Goal: Task Accomplishment & Management: Manage account settings

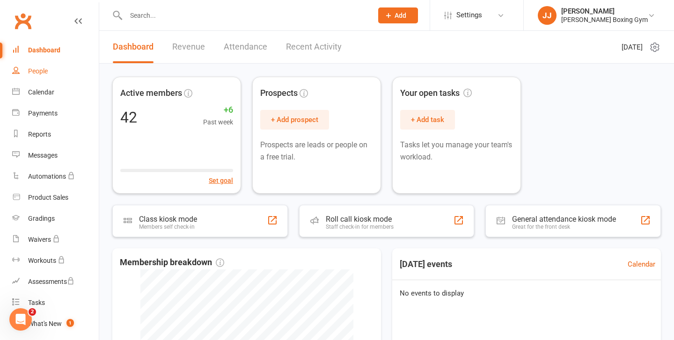
click at [42, 71] on div "People" at bounding box center [38, 70] width 20 height 7
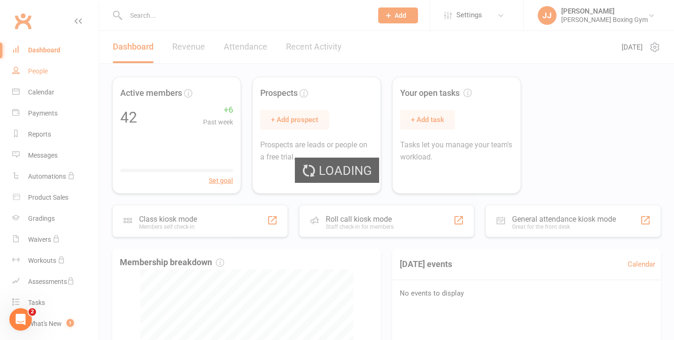
select select "100"
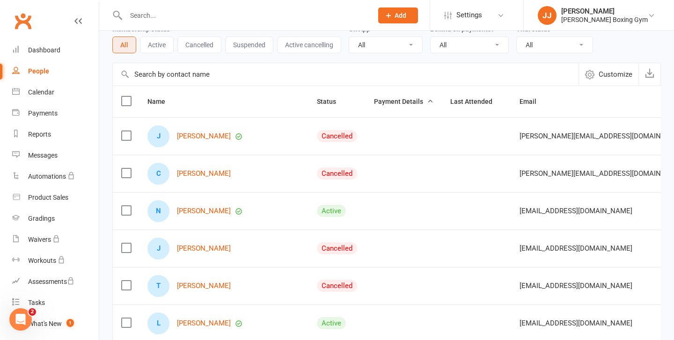
scroll to position [42, 0]
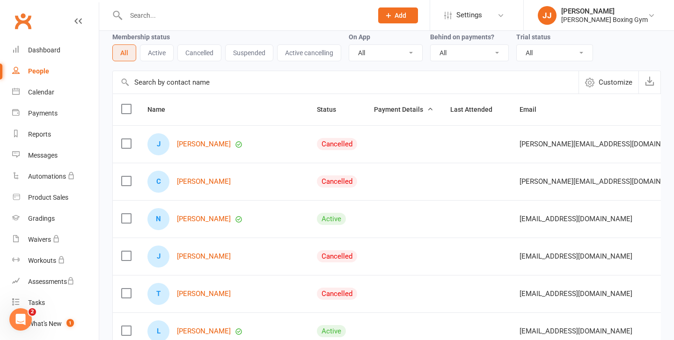
click at [161, 21] on input "text" at bounding box center [244, 15] width 243 height 13
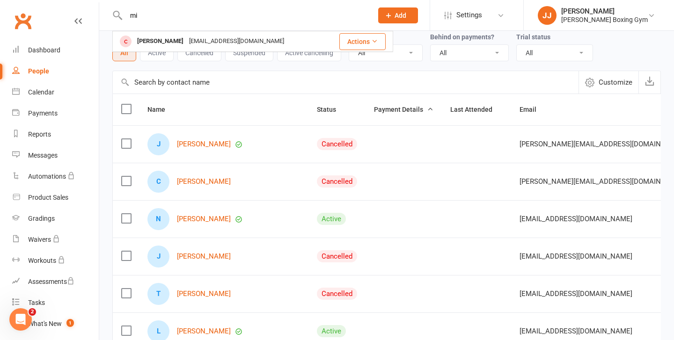
type input "m"
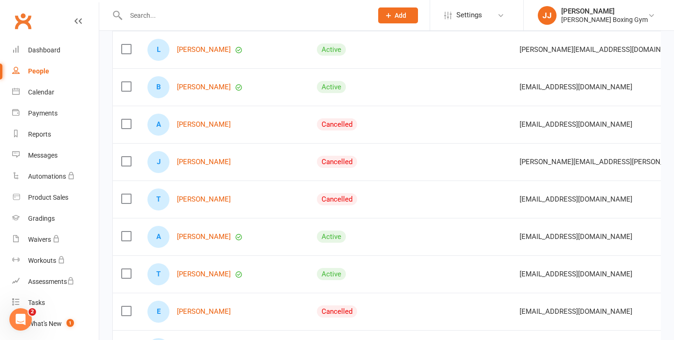
scroll to position [2941, 0]
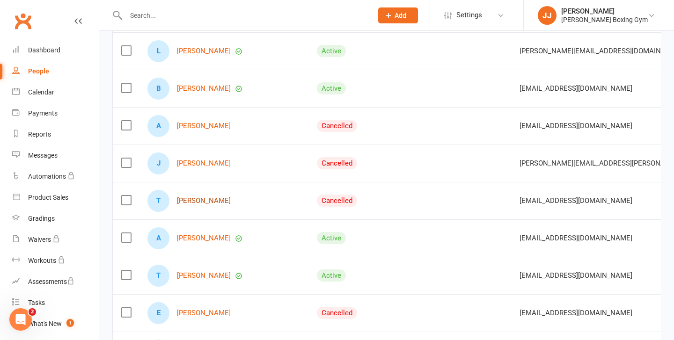
click at [205, 204] on link "Tyler Mckenna" at bounding box center [204, 201] width 54 height 8
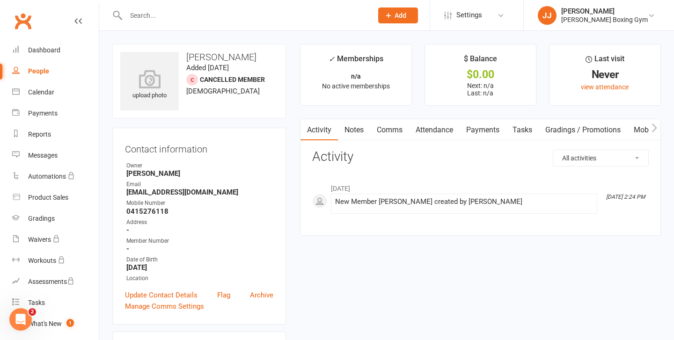
select select "100"
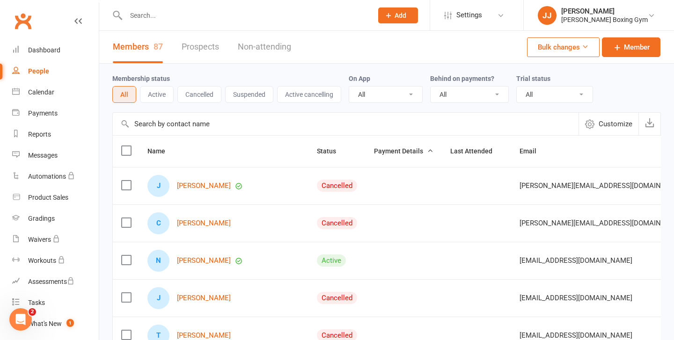
click at [181, 9] on input "text" at bounding box center [244, 15] width 243 height 13
type input "d"
click at [52, 68] on link "People" at bounding box center [55, 71] width 87 height 21
click at [41, 49] on div "Dashboard" at bounding box center [44, 49] width 32 height 7
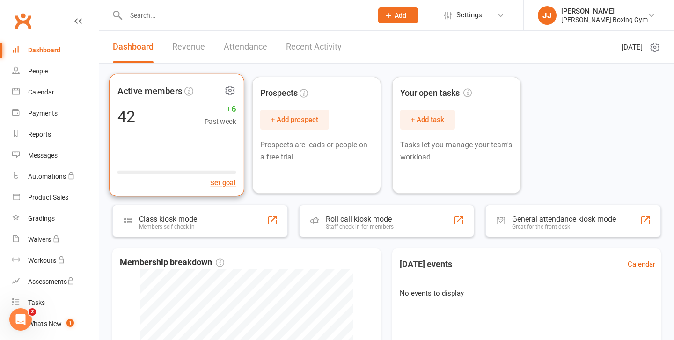
click at [177, 101] on div "Active members 42 +6 Past week Set goal" at bounding box center [176, 135] width 135 height 123
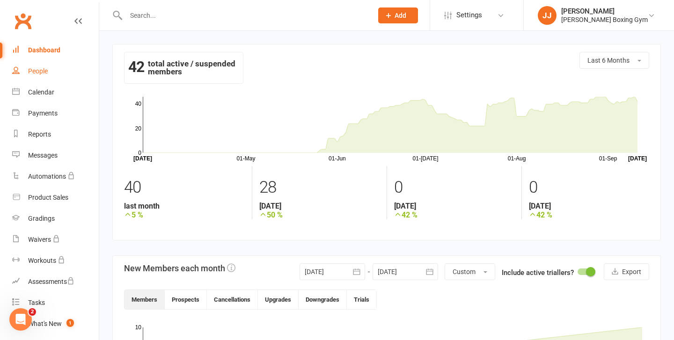
click at [46, 76] on link "People" at bounding box center [55, 71] width 87 height 21
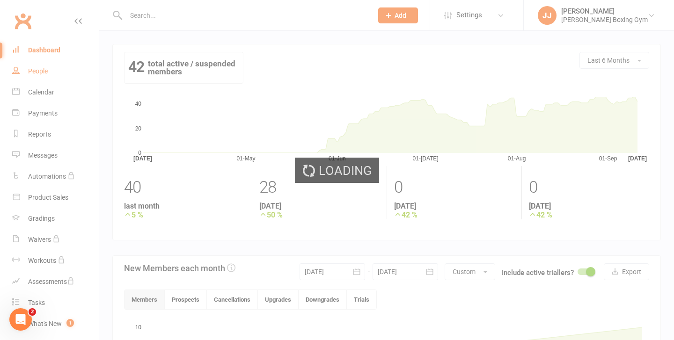
select select "100"
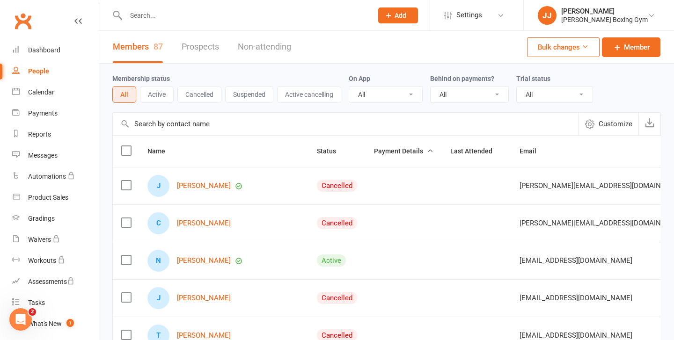
click at [209, 102] on button "Cancelled" at bounding box center [199, 94] width 44 height 17
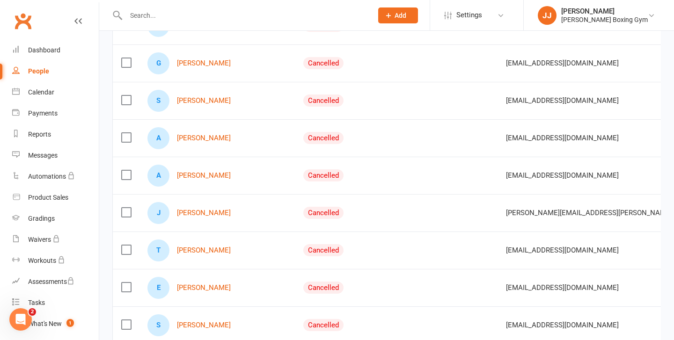
scroll to position [1549, 0]
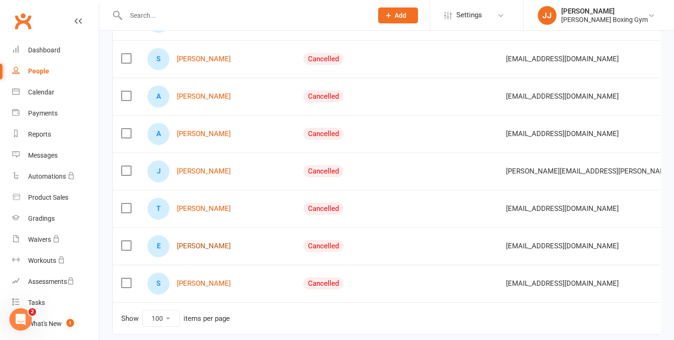
click at [195, 243] on link "Ethan Paul" at bounding box center [204, 246] width 54 height 8
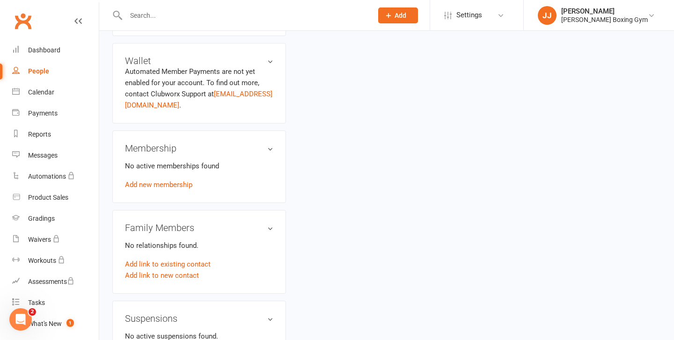
scroll to position [291, 0]
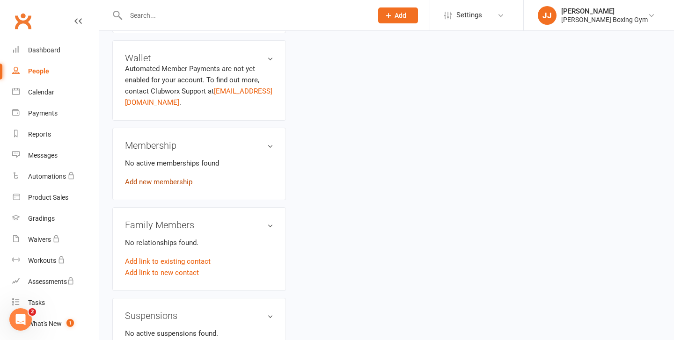
click at [161, 181] on link "Add new membership" at bounding box center [158, 182] width 67 height 8
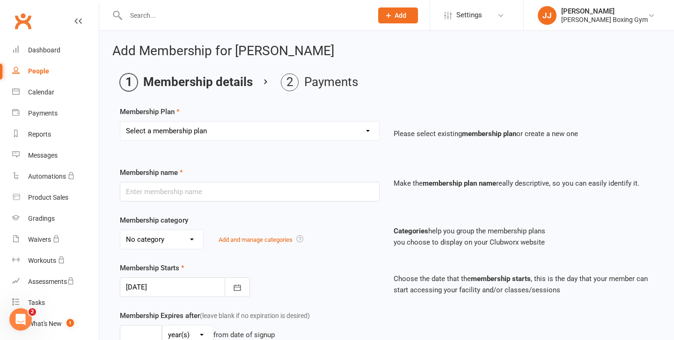
click at [218, 124] on select "Select a membership plan Create new Membership Plan Monthly - 1 class a week Mo…" at bounding box center [249, 131] width 259 height 19
select select "17"
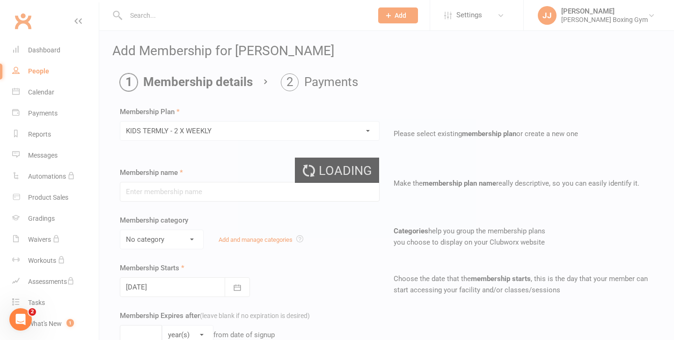
type input "KIDS TERMLY - 2 X WEEKLY"
type input "3"
select select "2"
type input "2"
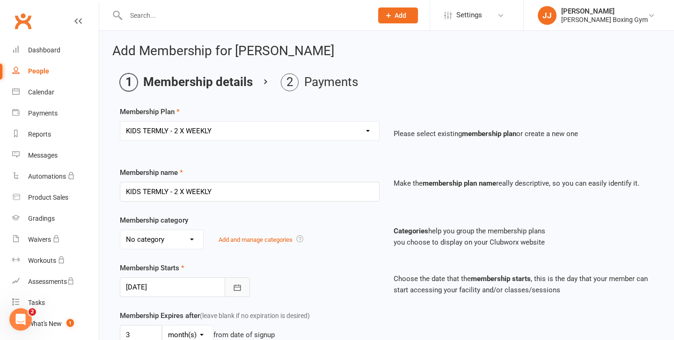
click at [236, 287] on icon "button" at bounding box center [236, 287] width 7 height 6
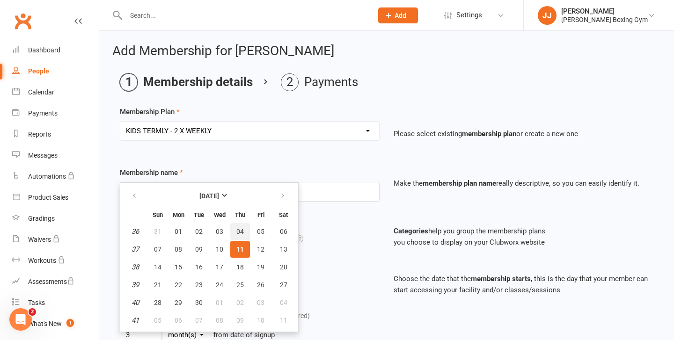
click at [239, 229] on span "04" at bounding box center [239, 231] width 7 height 7
type input "04 Sep 2025"
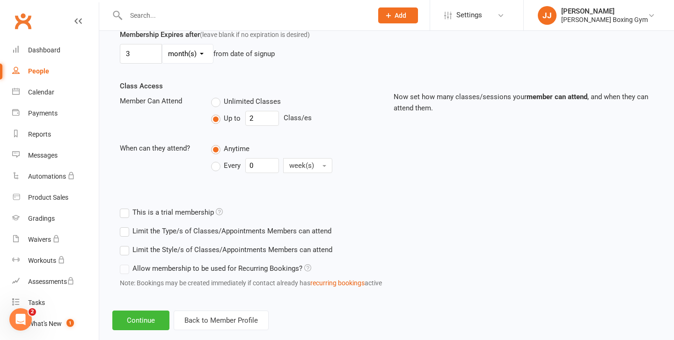
scroll to position [289, 0]
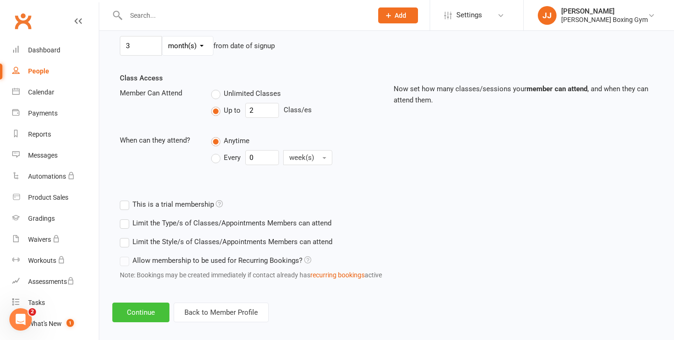
click at [143, 313] on button "Continue" at bounding box center [140, 313] width 57 height 20
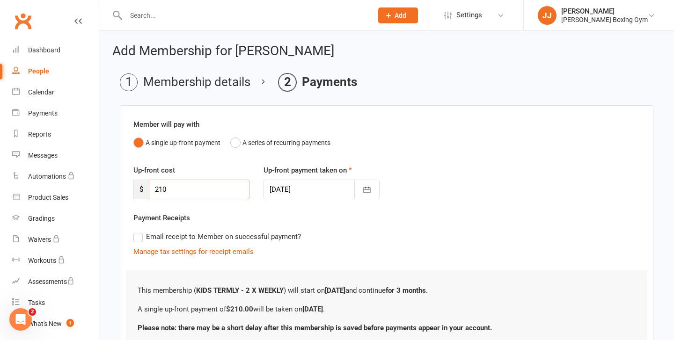
click at [187, 190] on input "210" at bounding box center [199, 190] width 101 height 20
type input "2"
type input "95"
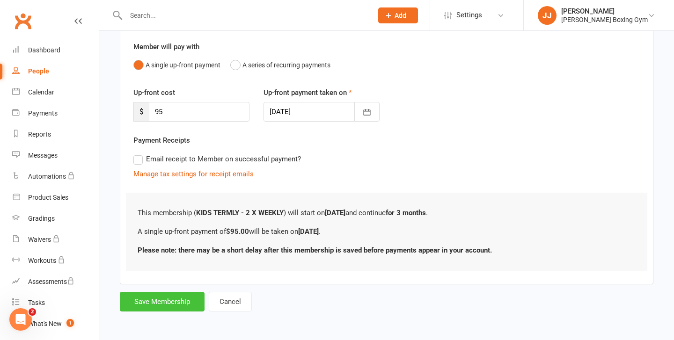
click at [163, 307] on button "Save Membership" at bounding box center [162, 302] width 85 height 20
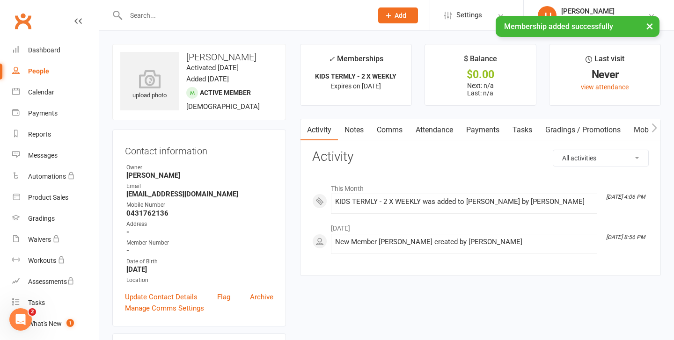
click at [43, 72] on div "People" at bounding box center [38, 70] width 21 height 7
select select "100"
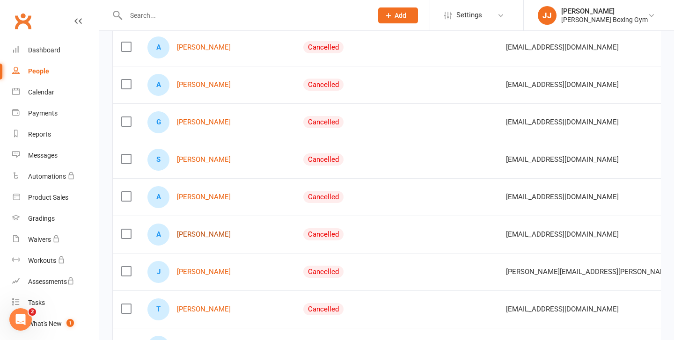
scroll to position [1556, 0]
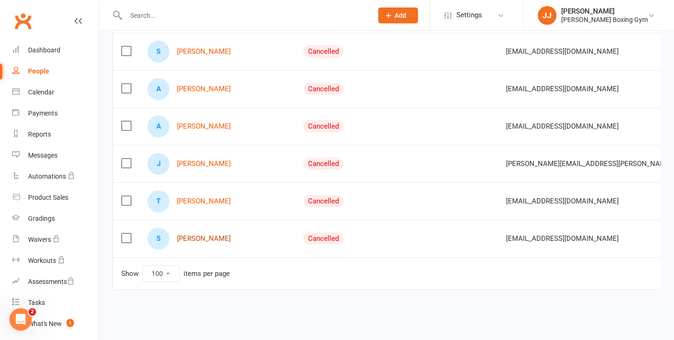
click at [213, 239] on link "Samuel Capes" at bounding box center [204, 239] width 54 height 8
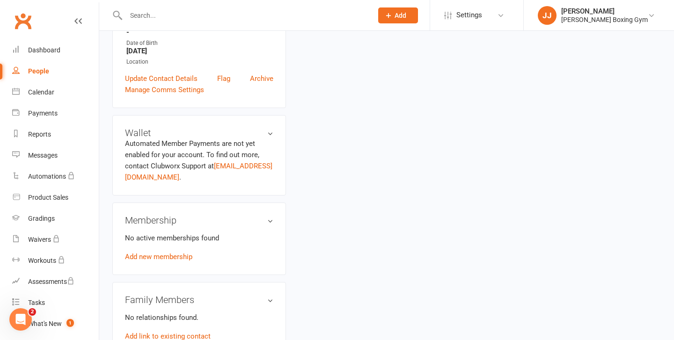
scroll to position [214, 0]
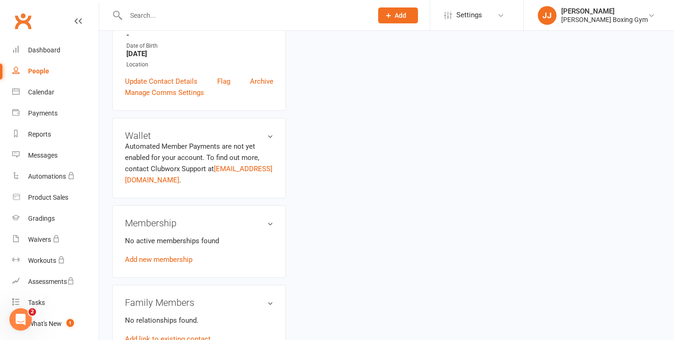
click at [143, 18] on input "text" at bounding box center [244, 15] width 243 height 13
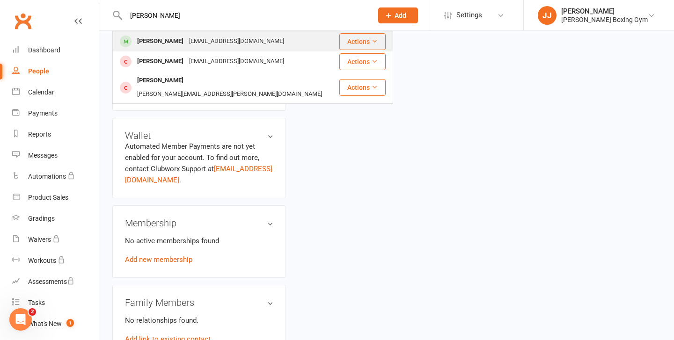
type input "jay"
click at [151, 46] on div "Jay Dedman" at bounding box center [160, 42] width 52 height 14
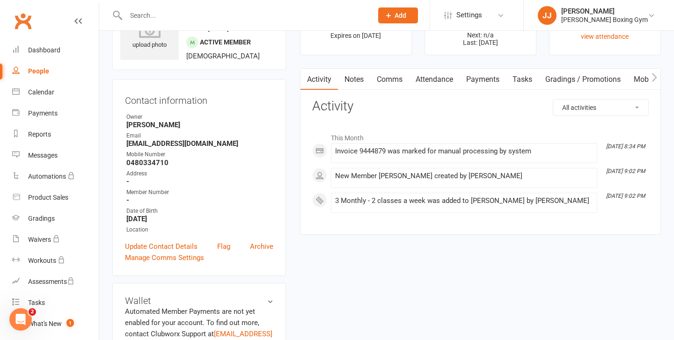
scroll to position [53, 0]
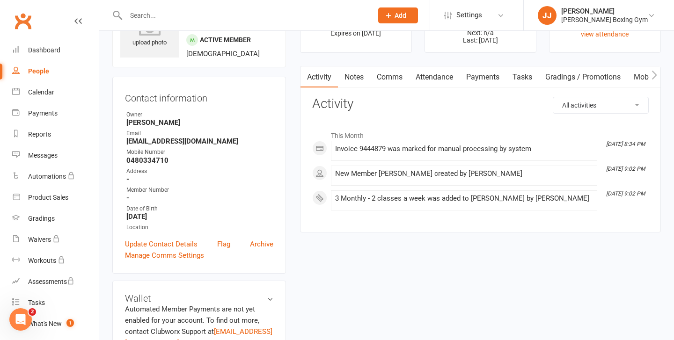
click at [170, 15] on input "text" at bounding box center [244, 15] width 243 height 13
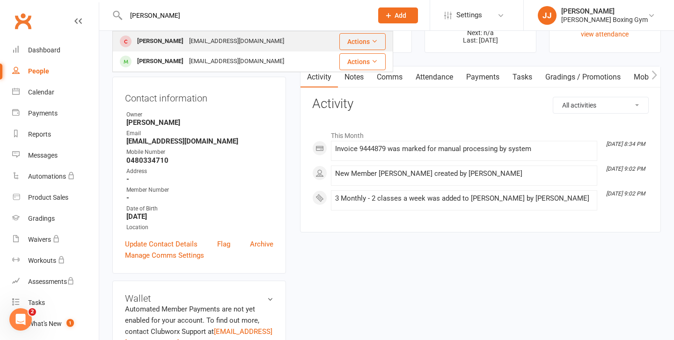
type input "sam"
click at [160, 48] on div "Samuel Capes" at bounding box center [160, 42] width 52 height 14
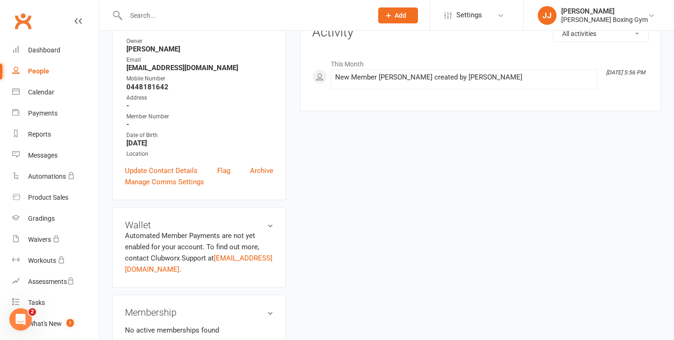
scroll to position [205, 0]
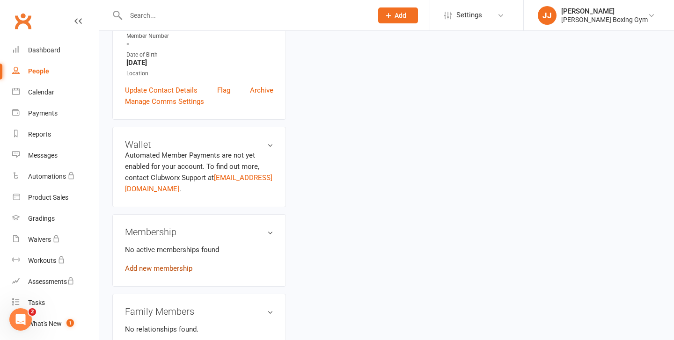
click at [156, 271] on link "Add new membership" at bounding box center [158, 268] width 67 height 8
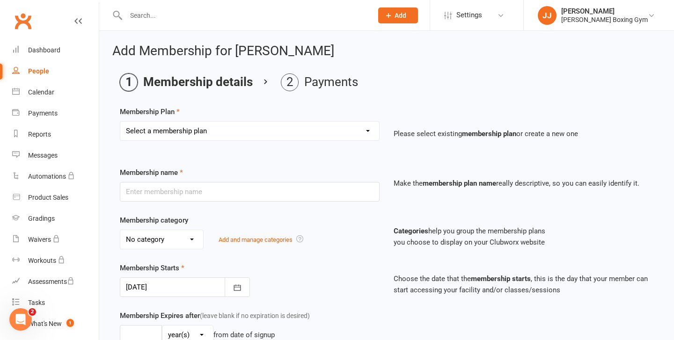
click at [199, 132] on select "Select a membership plan Create new Membership Plan Monthly - 1 class a week Mo…" at bounding box center [249, 131] width 259 height 19
select select "6"
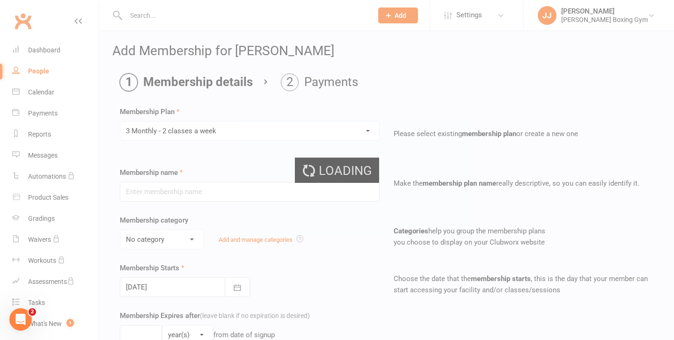
type input "3 Monthly - 2 classes a week"
select select "0"
type input "3"
select select "2"
type input "2"
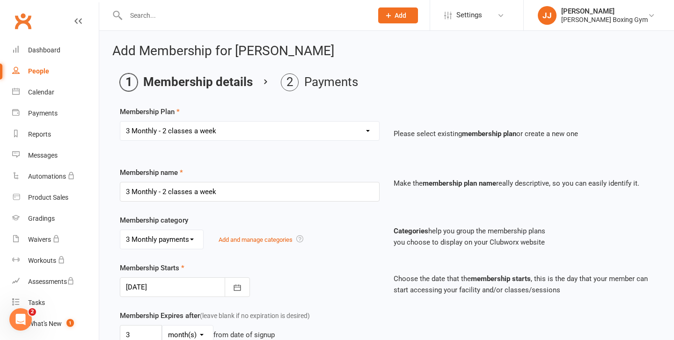
scroll to position [24, 0]
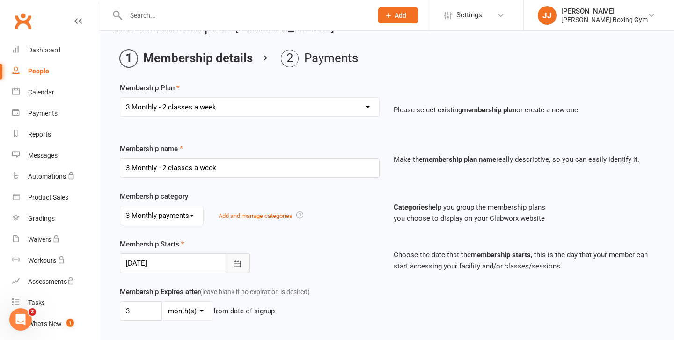
click at [246, 260] on button "button" at bounding box center [237, 264] width 25 height 20
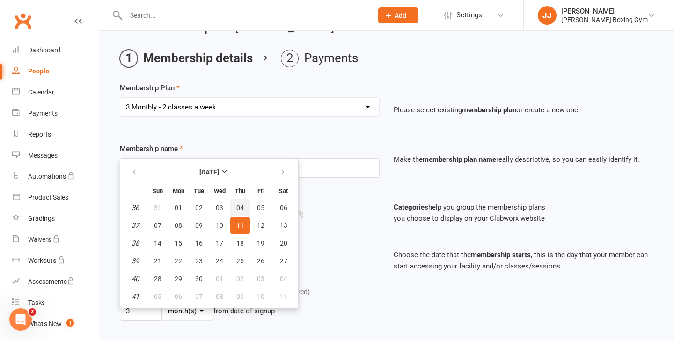
click at [241, 204] on span "04" at bounding box center [239, 207] width 7 height 7
type input "04 Sep 2025"
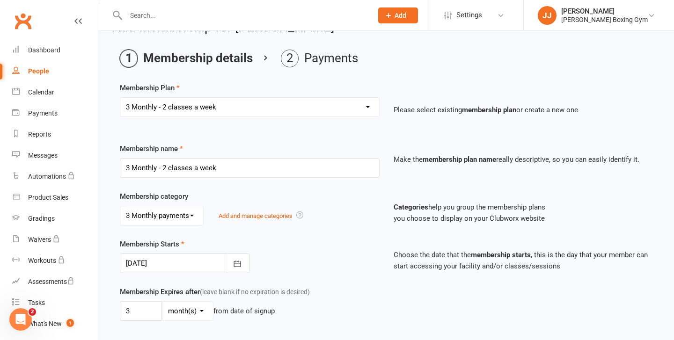
scroll to position [322, 0]
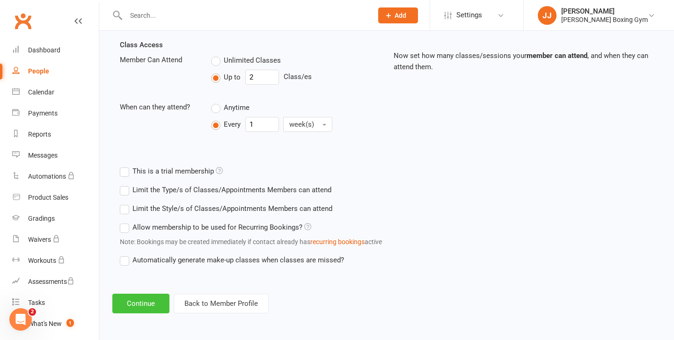
click at [158, 304] on button "Continue" at bounding box center [140, 304] width 57 height 20
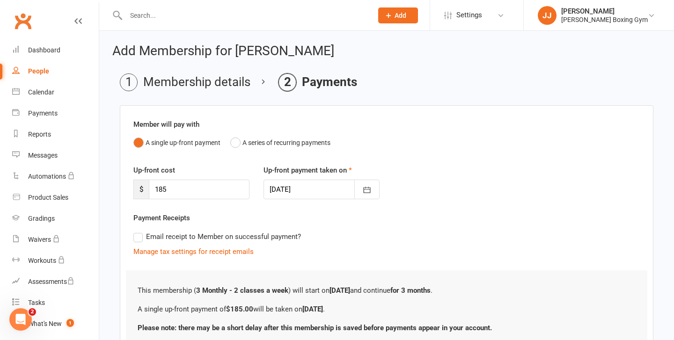
scroll to position [78, 0]
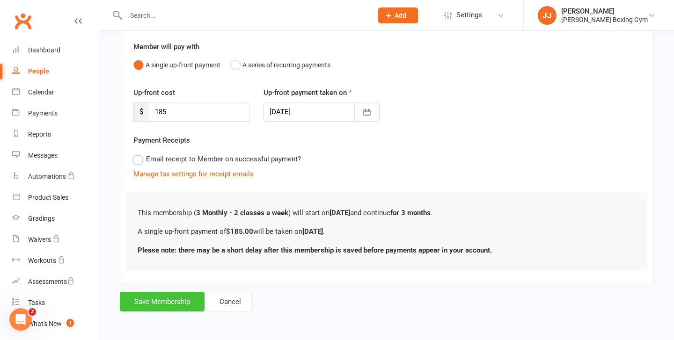
click at [188, 299] on button "Save Membership" at bounding box center [162, 302] width 85 height 20
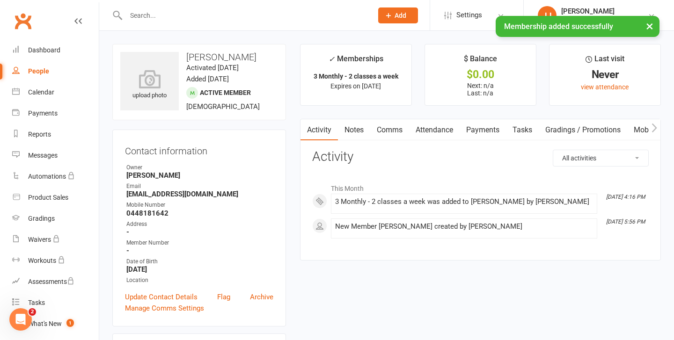
click at [36, 72] on div "People" at bounding box center [38, 70] width 21 height 7
select select "100"
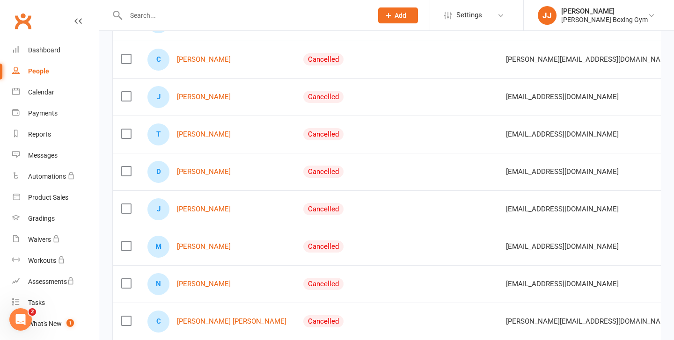
scroll to position [259, 0]
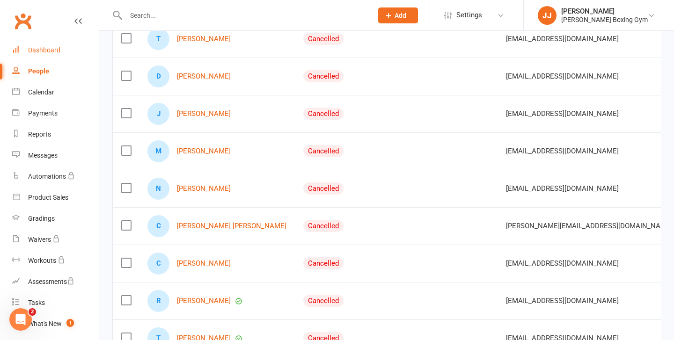
click at [35, 49] on div "Dashboard" at bounding box center [44, 49] width 32 height 7
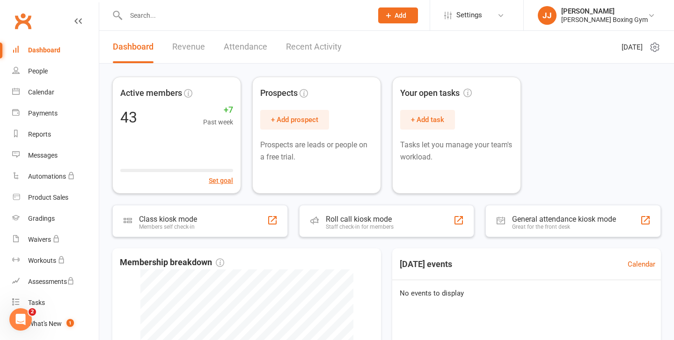
click at [139, 22] on div at bounding box center [239, 15] width 254 height 30
click at [144, 17] on input "text" at bounding box center [244, 15] width 243 height 13
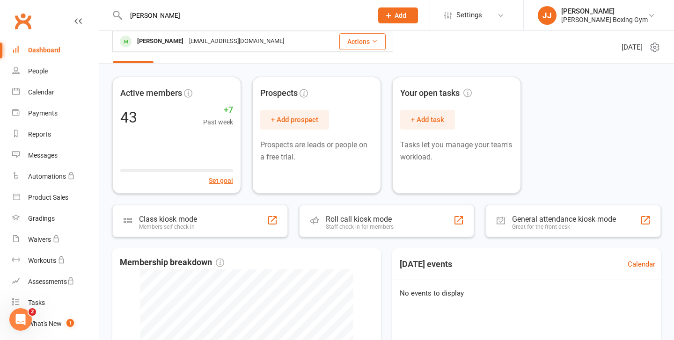
type input "etha"
click at [56, 52] on div "Dashboard" at bounding box center [44, 49] width 32 height 7
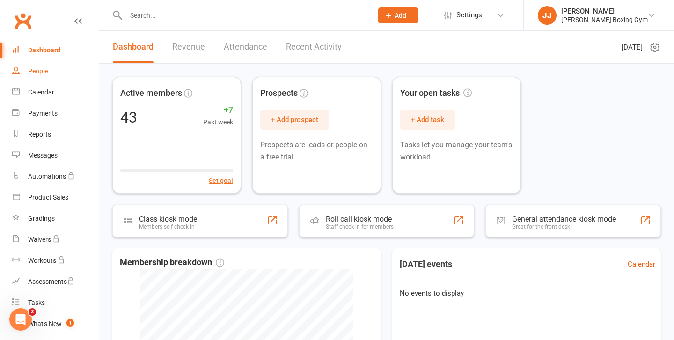
click at [42, 75] on link "People" at bounding box center [55, 71] width 87 height 21
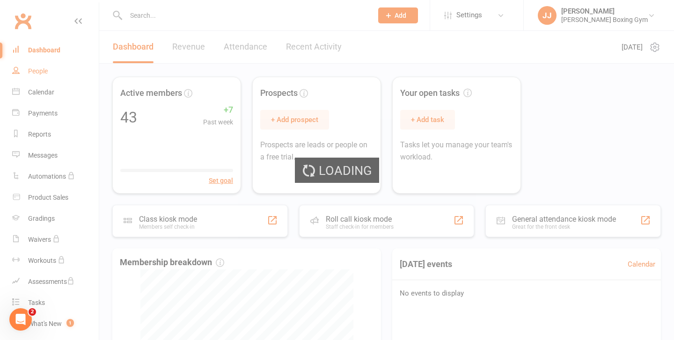
select select "100"
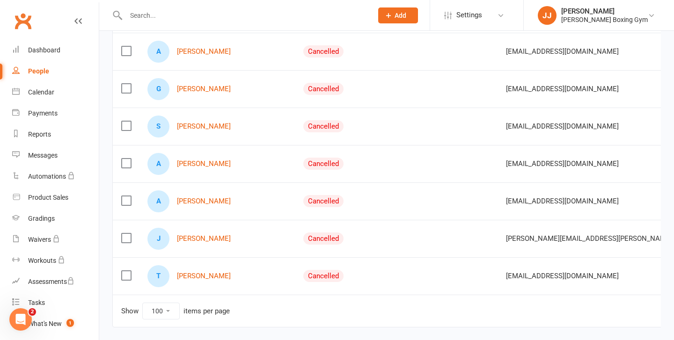
scroll to position [1519, 0]
